Goal: Communication & Community: Ask a question

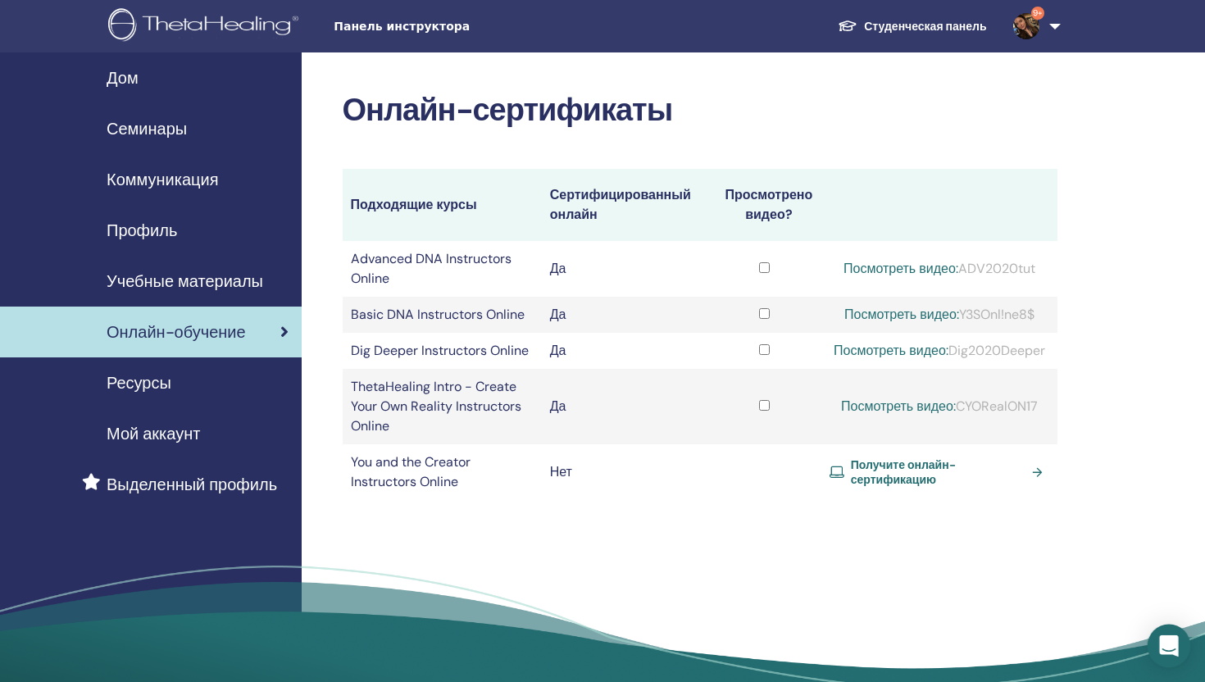
click at [1178, 651] on div "Open Intercom Messenger" at bounding box center [1168, 646] width 43 height 43
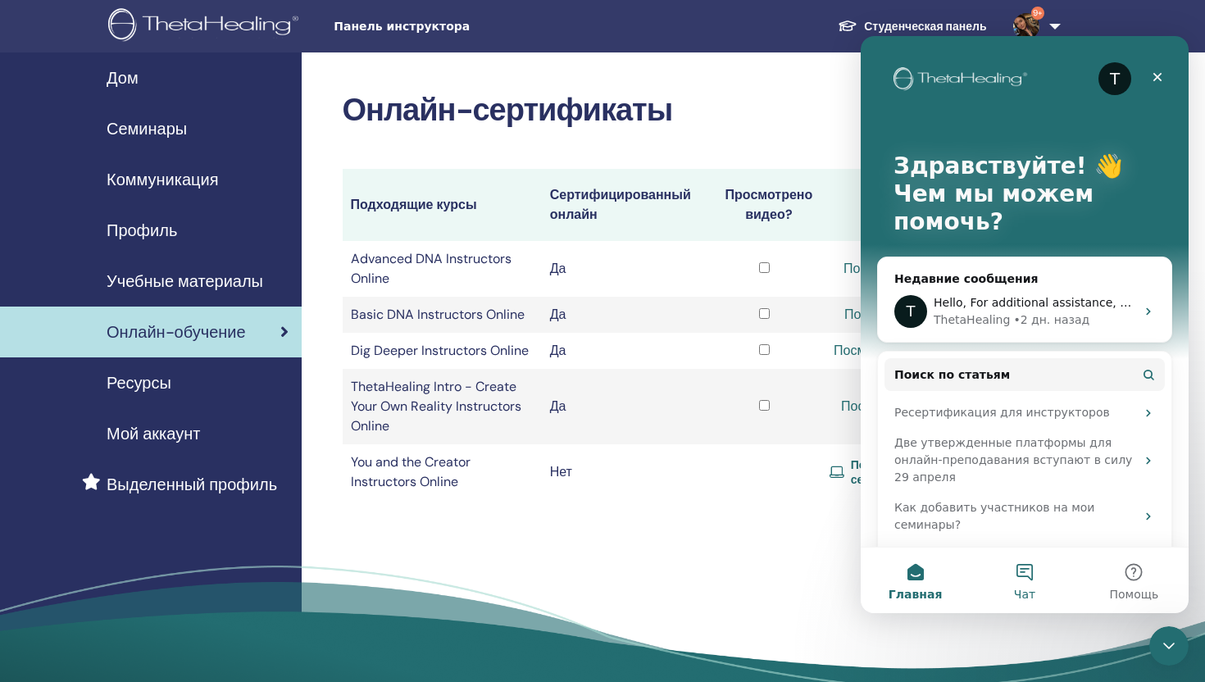
click at [1047, 588] on button "Чат" at bounding box center [1024, 580] width 109 height 66
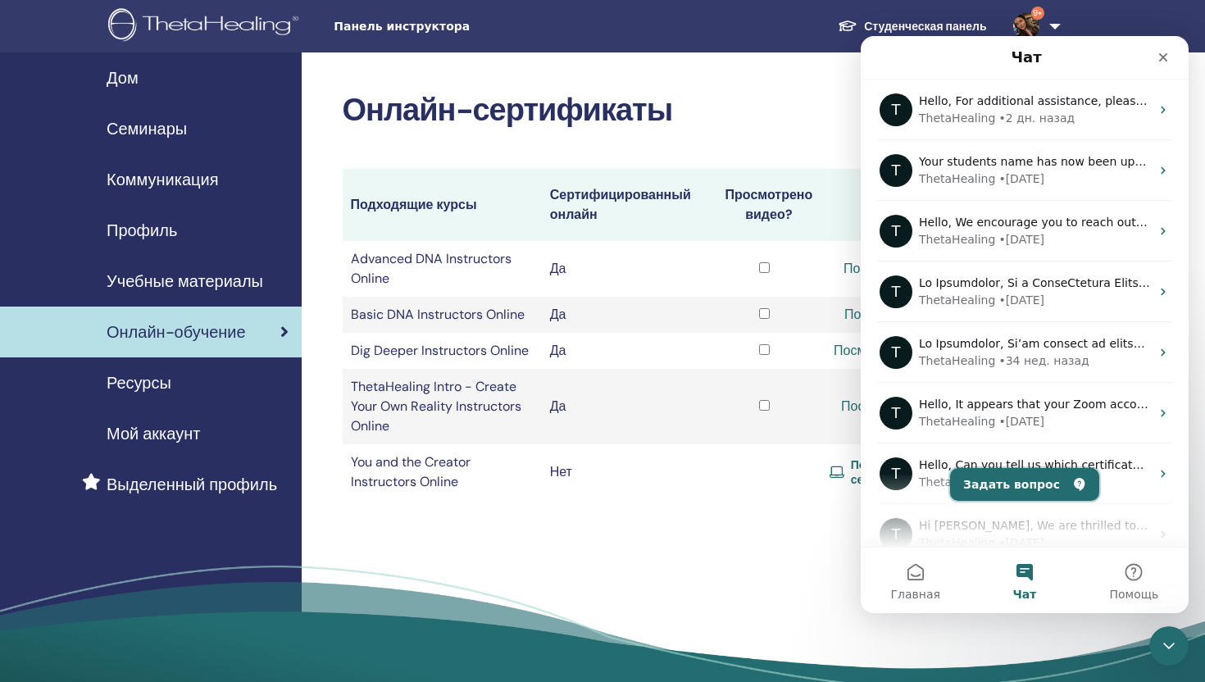
click at [1014, 485] on button "Задать вопрос" at bounding box center [1024, 484] width 149 height 33
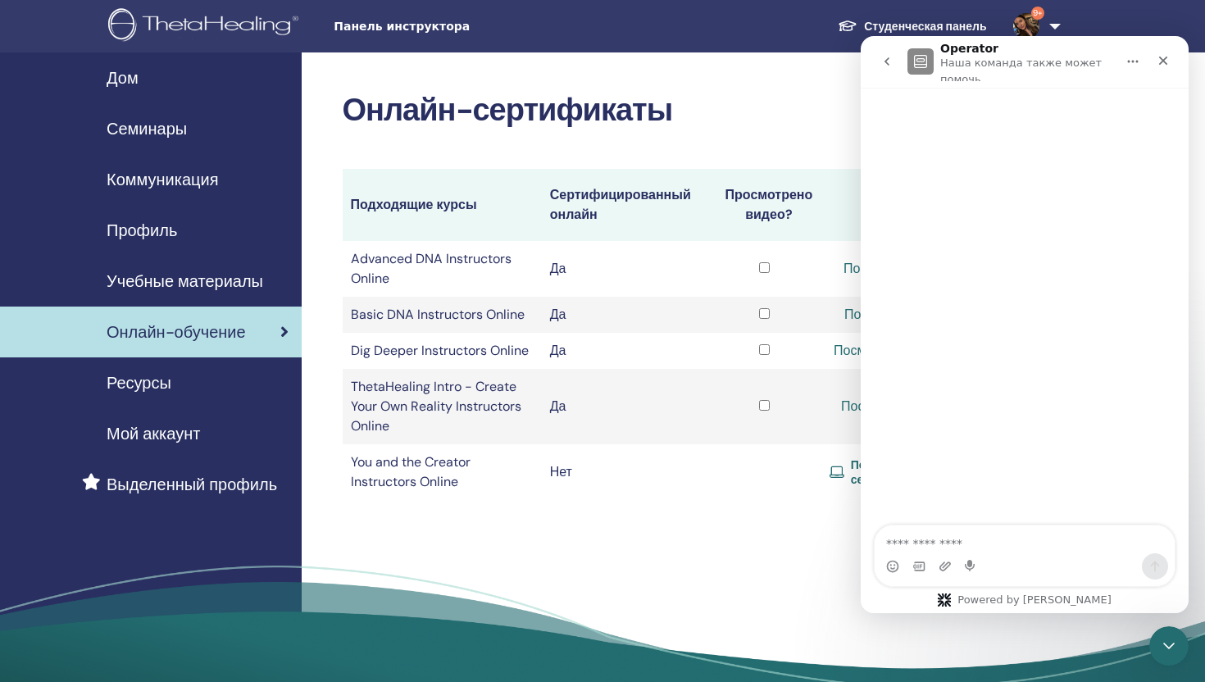
click at [985, 561] on div "Мессенджер Intercom" at bounding box center [1025, 566] width 300 height 26
click at [986, 537] on textarea "Задать вопрос…" at bounding box center [1025, 539] width 300 height 28
type textarea "*"
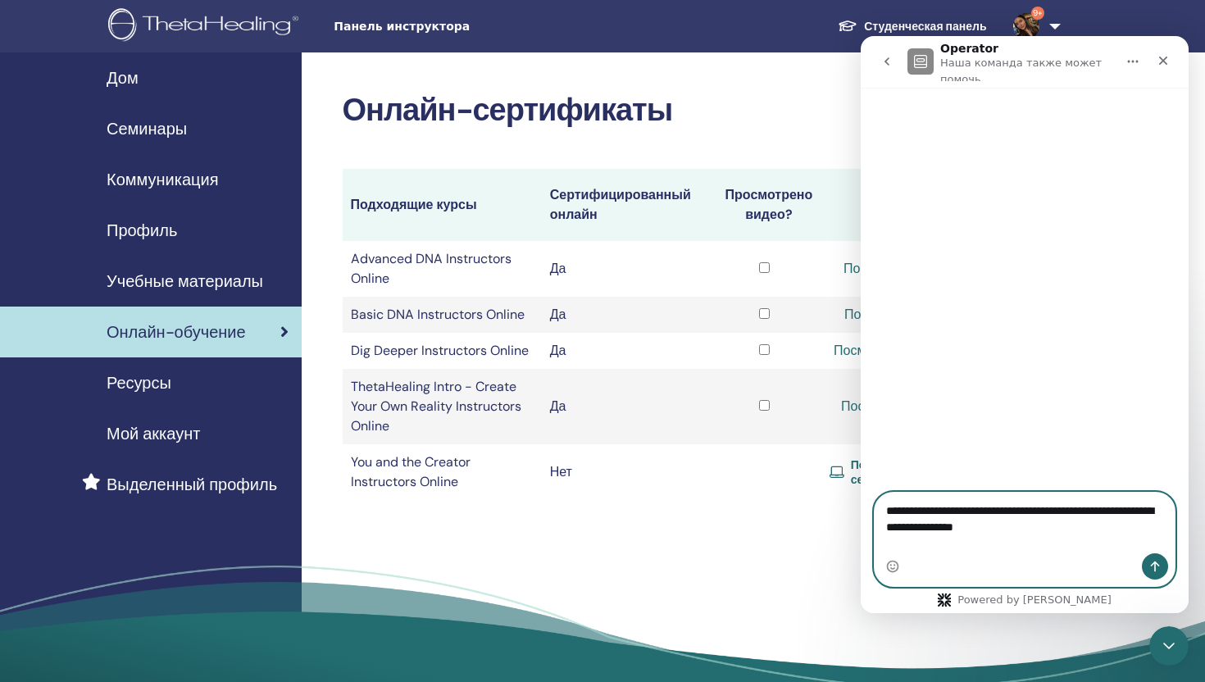
type textarea "**********"
click at [1156, 571] on icon "Отправить сообщение…" at bounding box center [1154, 566] width 13 height 13
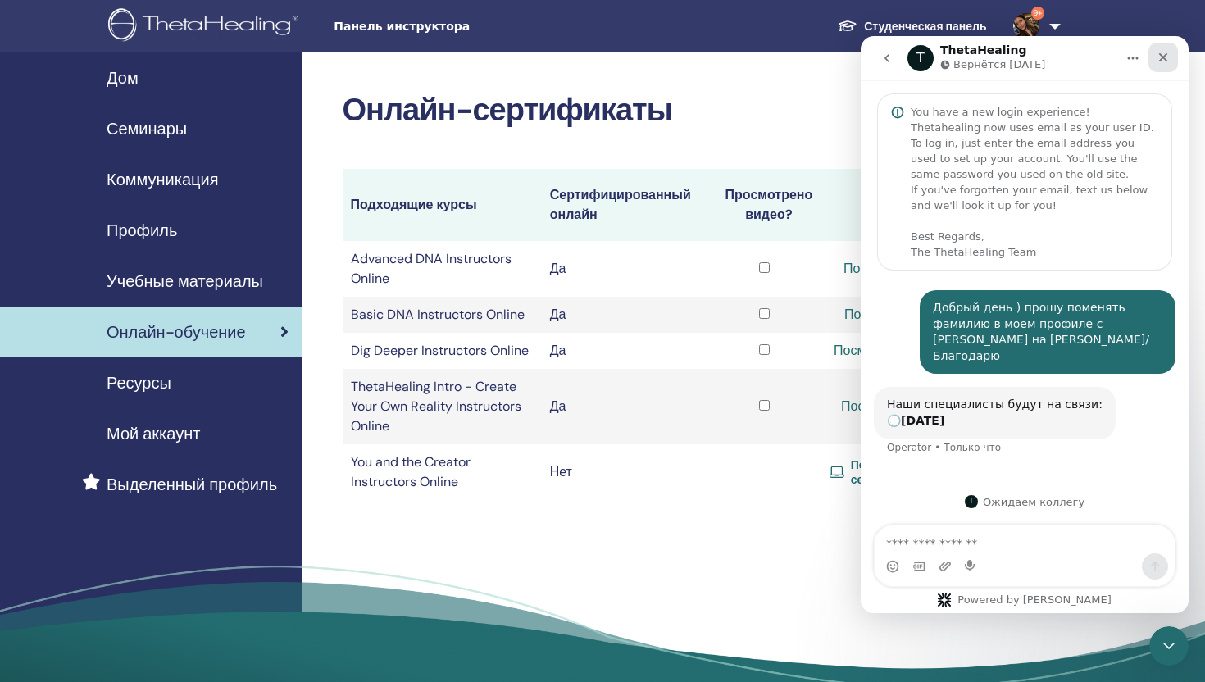
click at [1159, 57] on icon "Закрыть" at bounding box center [1162, 57] width 13 height 13
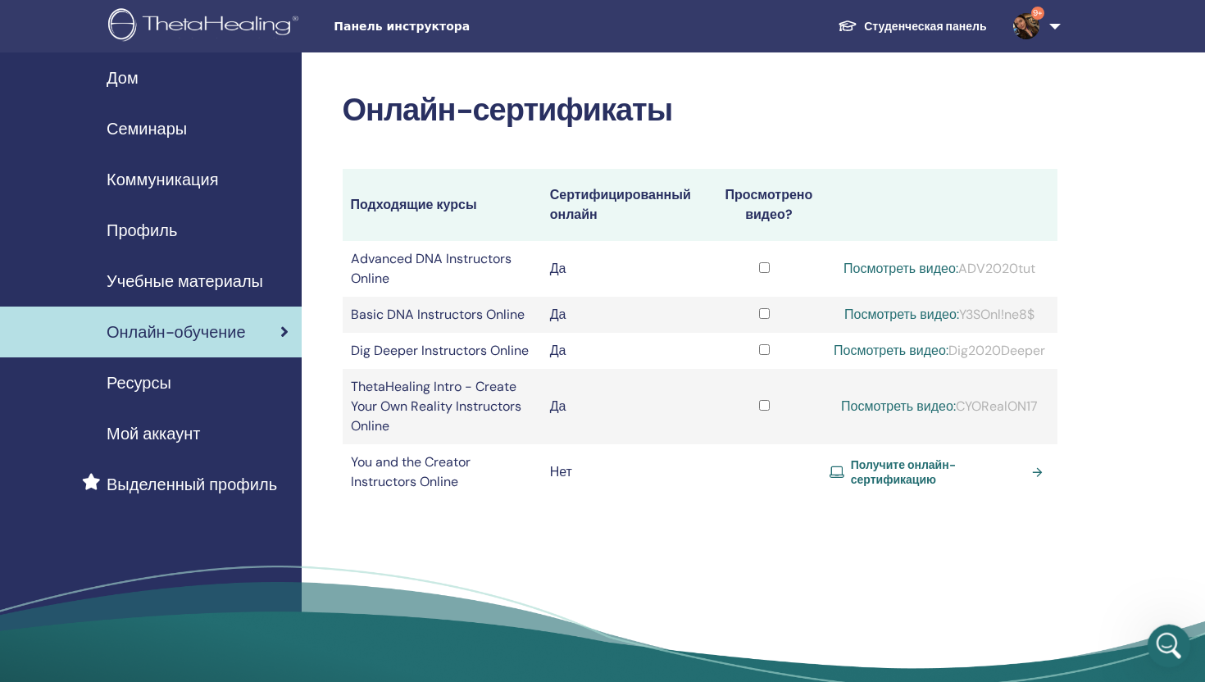
click at [1170, 636] on icon "Открыть службу сообщений Intercom" at bounding box center [1166, 643] width 27 height 27
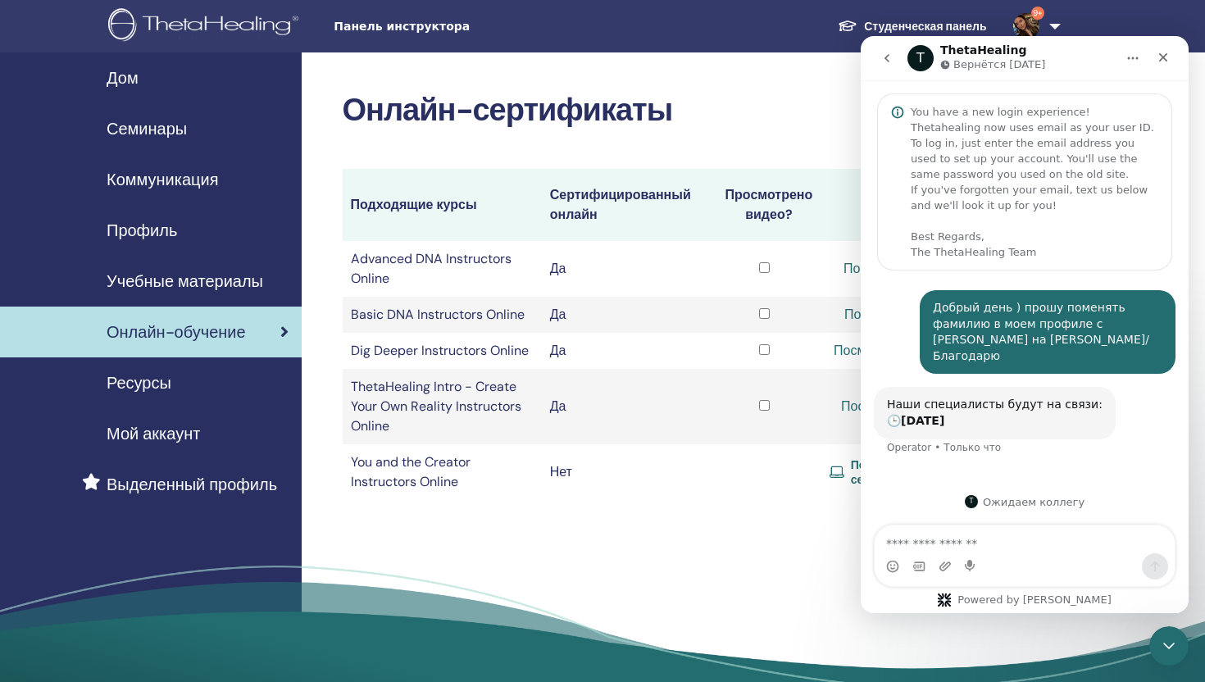
click at [997, 544] on textarea "Ваше сообщение..." at bounding box center [1025, 539] width 300 height 28
type textarea "**********"
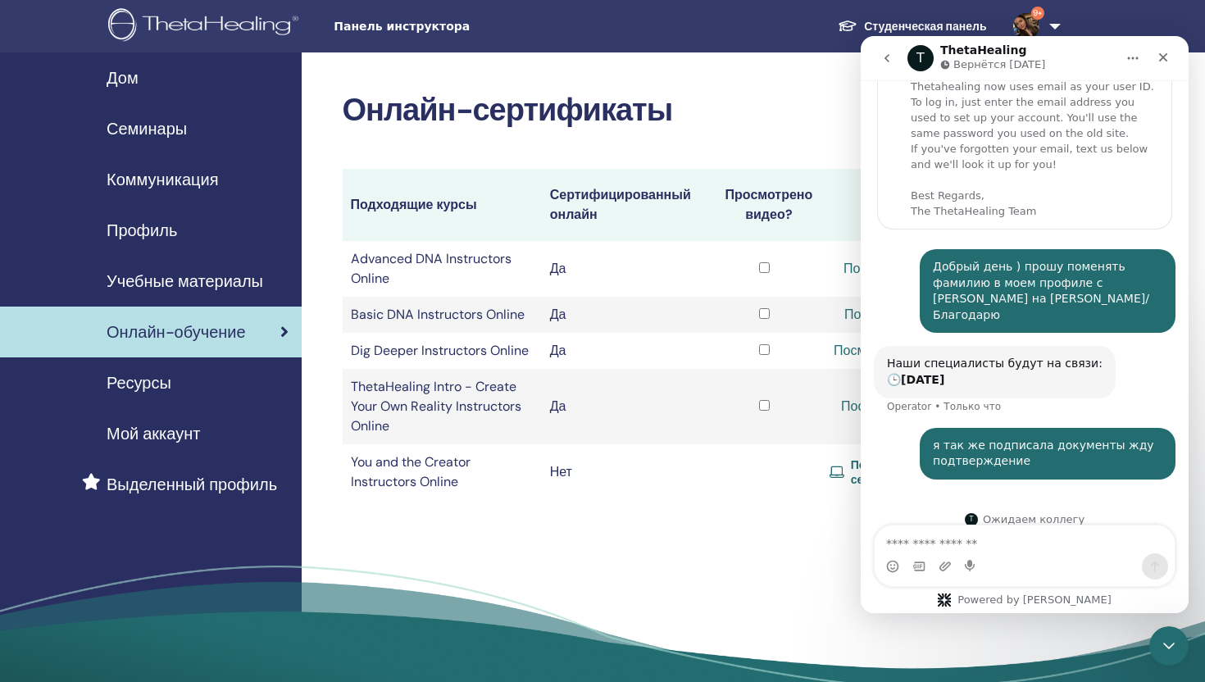
scroll to position [43, 0]
